Goal: Transaction & Acquisition: Purchase product/service

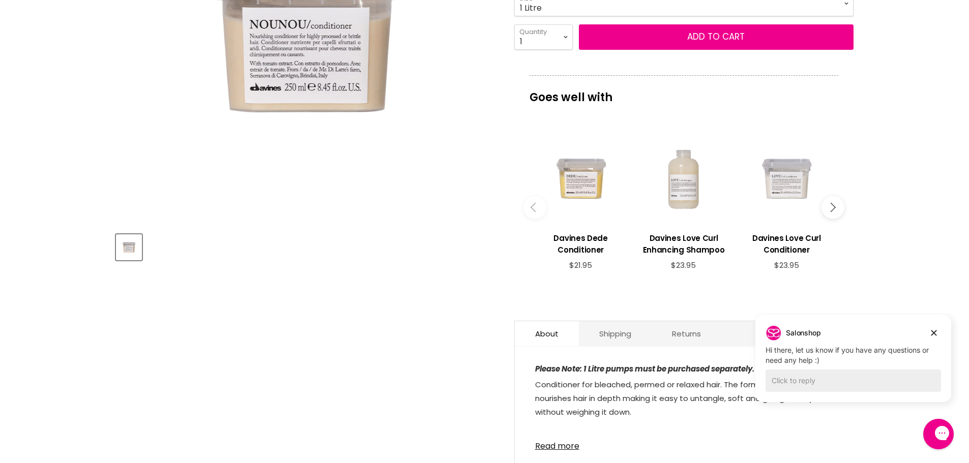
scroll to position [153, 0]
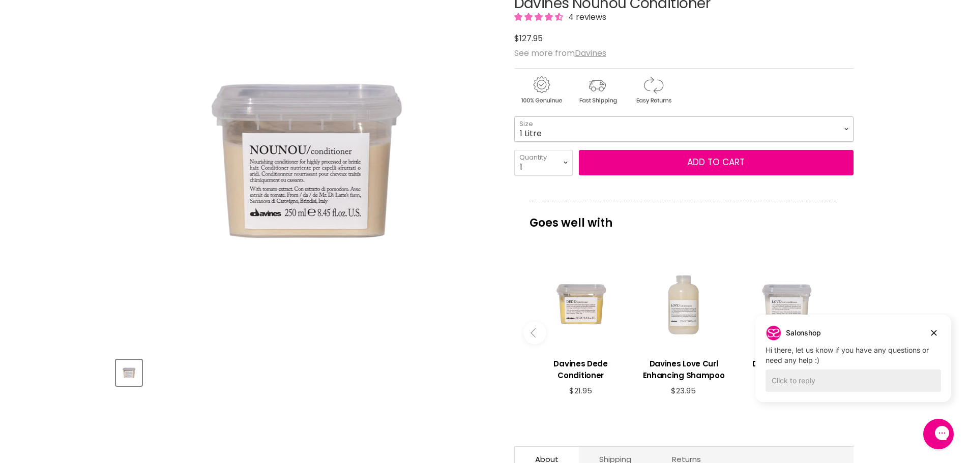
click at [535, 133] on select "75ml 250ml 1 Litre" at bounding box center [683, 128] width 339 height 25
click at [514, 116] on select "75ml 250ml 1 Litre" at bounding box center [683, 128] width 339 height 25
click at [533, 135] on select "75ml 250ml 1 Litre" at bounding box center [683, 128] width 339 height 25
click at [514, 116] on select "75ml 250ml 1 Litre" at bounding box center [683, 128] width 339 height 25
select select "1 Litre"
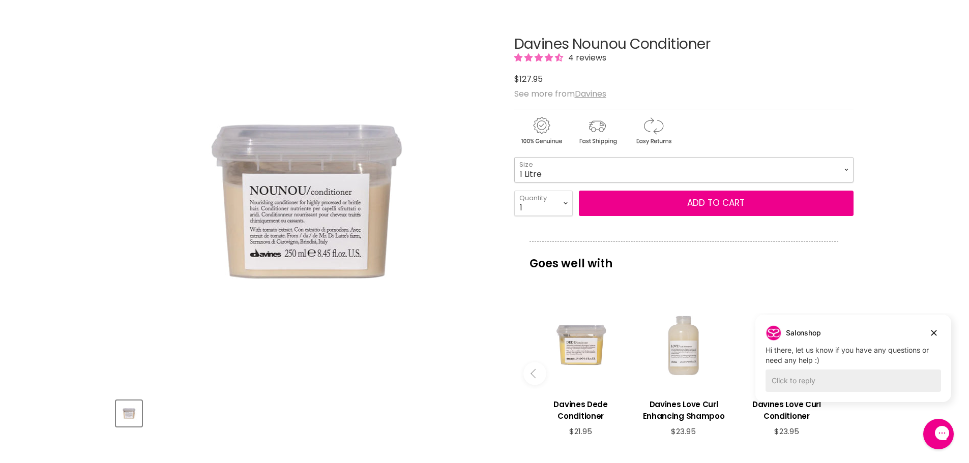
scroll to position [51, 0]
